Goal: Transaction & Acquisition: Purchase product/service

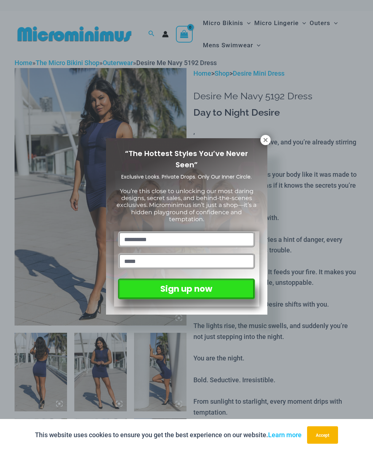
click at [265, 138] on icon at bounding box center [265, 140] width 7 height 7
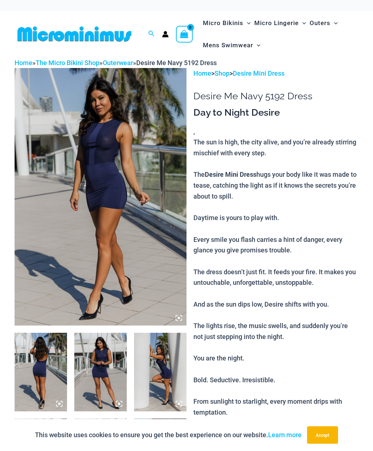
click at [114, 106] on img at bounding box center [101, 197] width 172 height 258
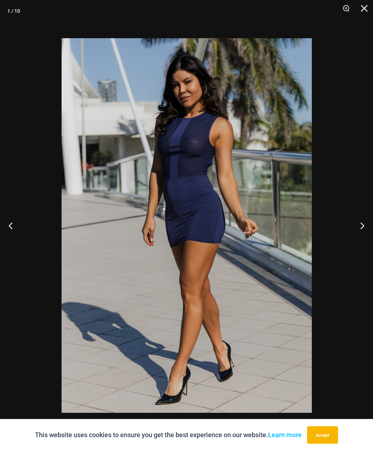
click at [360, 222] on button "Next" at bounding box center [358, 225] width 27 height 36
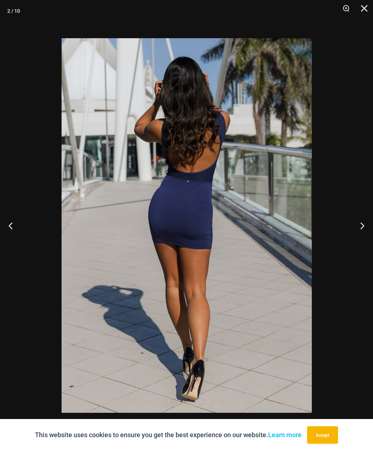
click at [360, 220] on button "Next" at bounding box center [358, 225] width 27 height 36
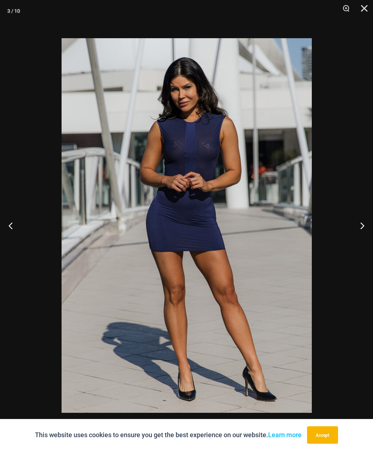
click at [359, 219] on button "Next" at bounding box center [358, 225] width 27 height 36
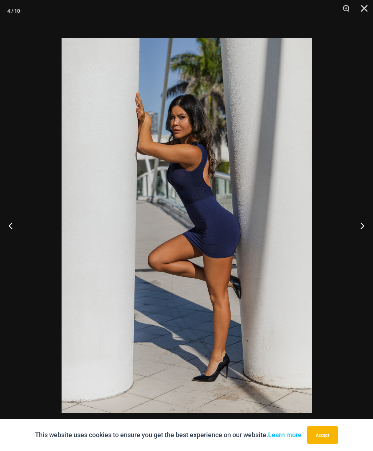
click at [359, 219] on button "Next" at bounding box center [358, 225] width 27 height 36
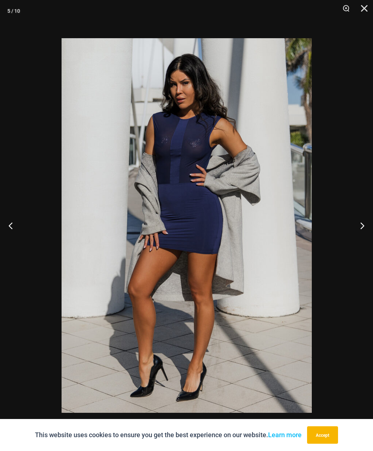
click at [358, 218] on button "Next" at bounding box center [358, 225] width 27 height 36
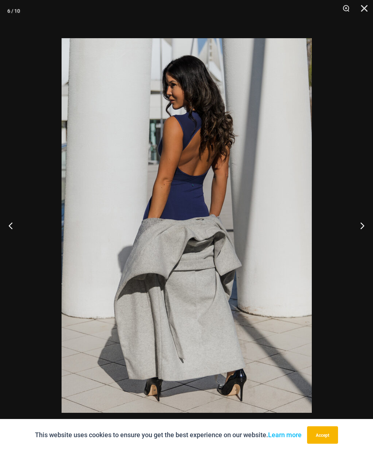
click at [358, 219] on button "Next" at bounding box center [358, 225] width 27 height 36
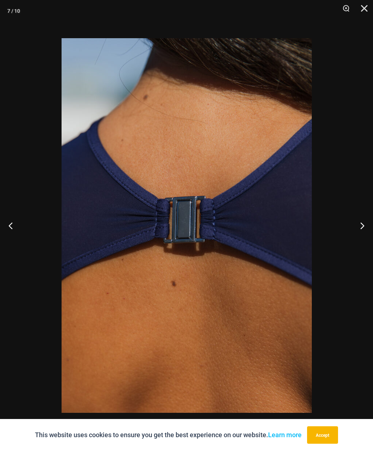
click at [359, 219] on button "Next" at bounding box center [358, 225] width 27 height 36
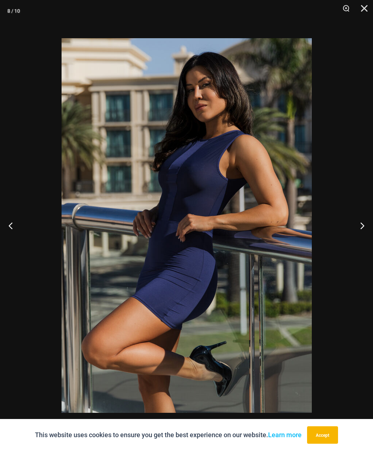
click at [359, 219] on button "Next" at bounding box center [358, 225] width 27 height 36
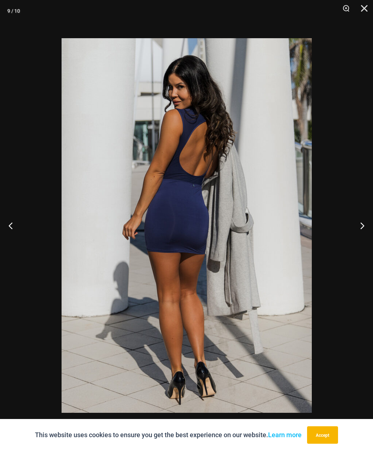
click at [356, 220] on button "Next" at bounding box center [358, 225] width 27 height 36
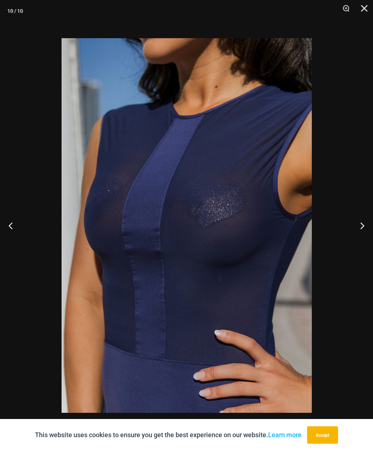
click at [357, 220] on button "Next" at bounding box center [358, 225] width 27 height 36
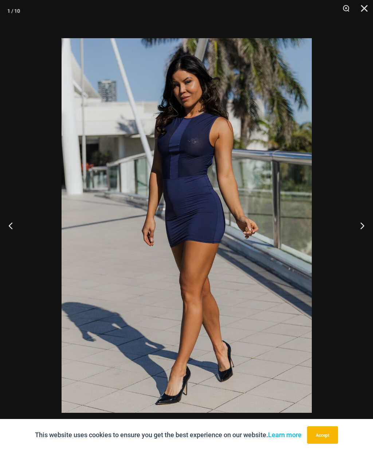
click at [356, 220] on button "Next" at bounding box center [358, 225] width 27 height 36
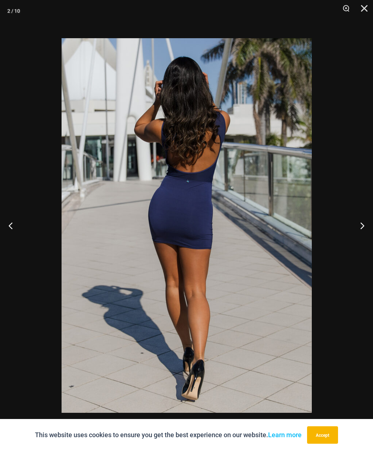
click at [365, 10] on button "Close" at bounding box center [361, 11] width 18 height 22
